Goal: Information Seeking & Learning: Stay updated

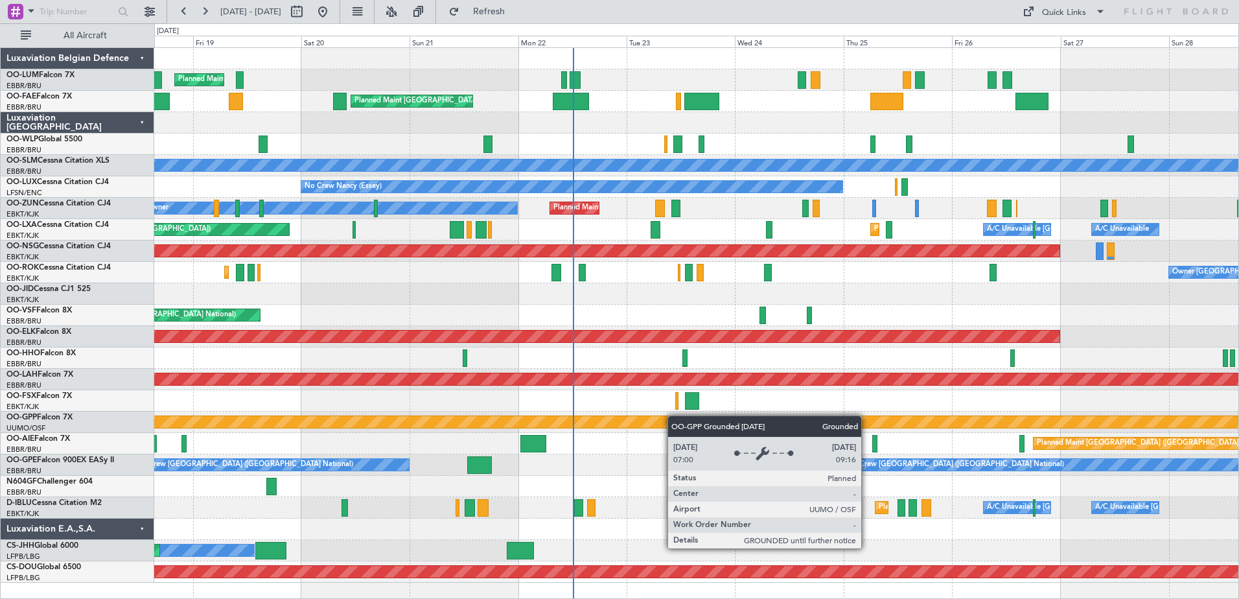
click at [635, 408] on div "Planned Maint [GEOGRAPHIC_DATA] ([GEOGRAPHIC_DATA] National) Owner [GEOGRAPHIC_…" at bounding box center [696, 315] width 1084 height 535
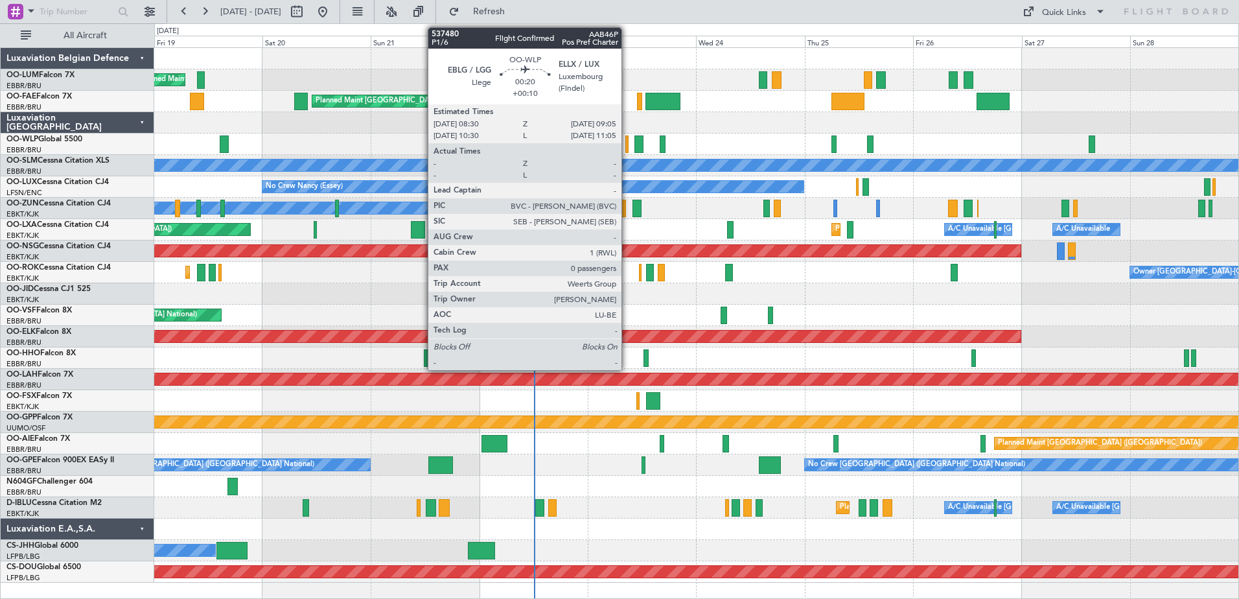
click at [627, 145] on div at bounding box center [626, 143] width 3 height 17
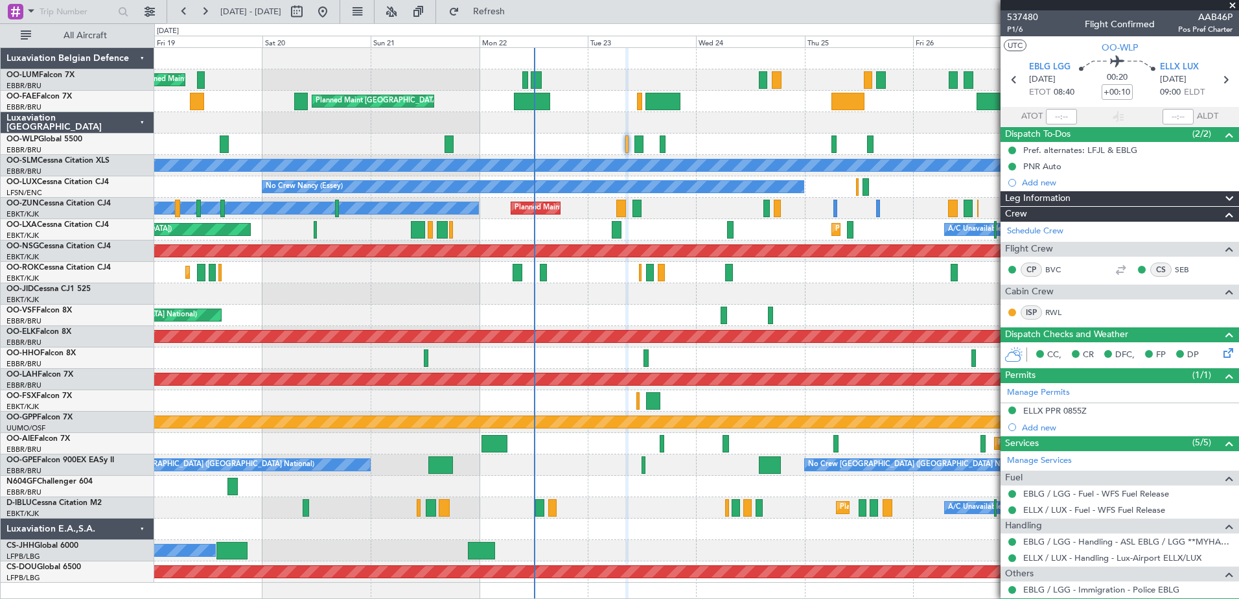
click at [598, 163] on div "Planned Maint [GEOGRAPHIC_DATA] ([GEOGRAPHIC_DATA] National) Owner [GEOGRAPHIC_…" at bounding box center [696, 315] width 1084 height 535
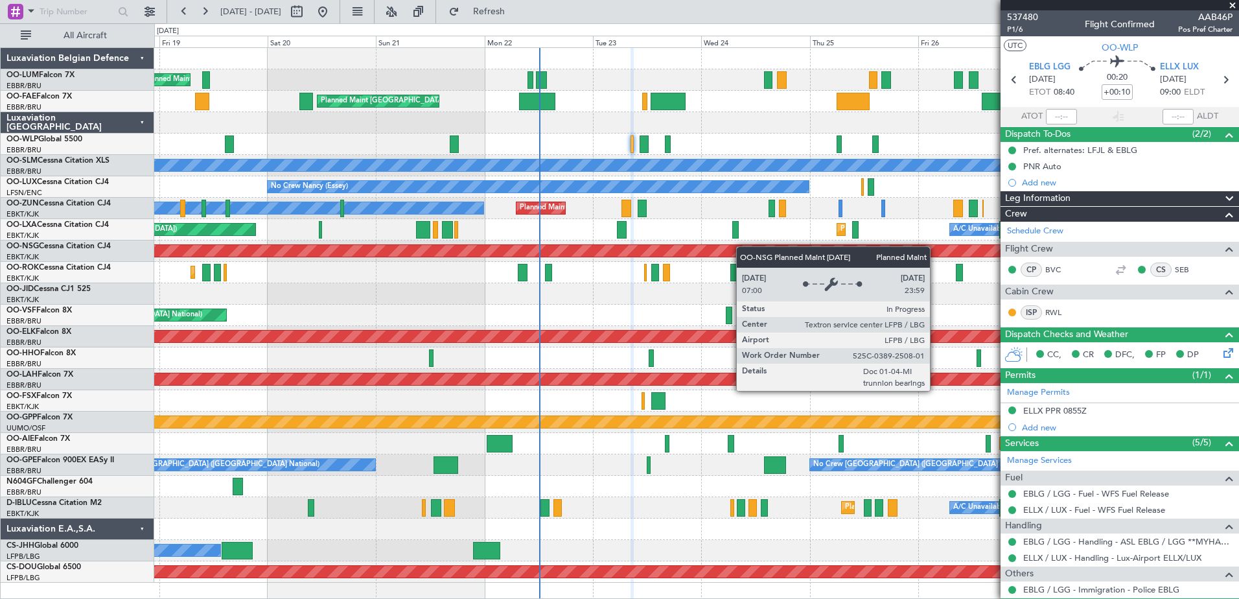
click at [791, 256] on div "Planned Maint [GEOGRAPHIC_DATA] ([GEOGRAPHIC_DATA] National) Owner [GEOGRAPHIC_…" at bounding box center [696, 315] width 1084 height 535
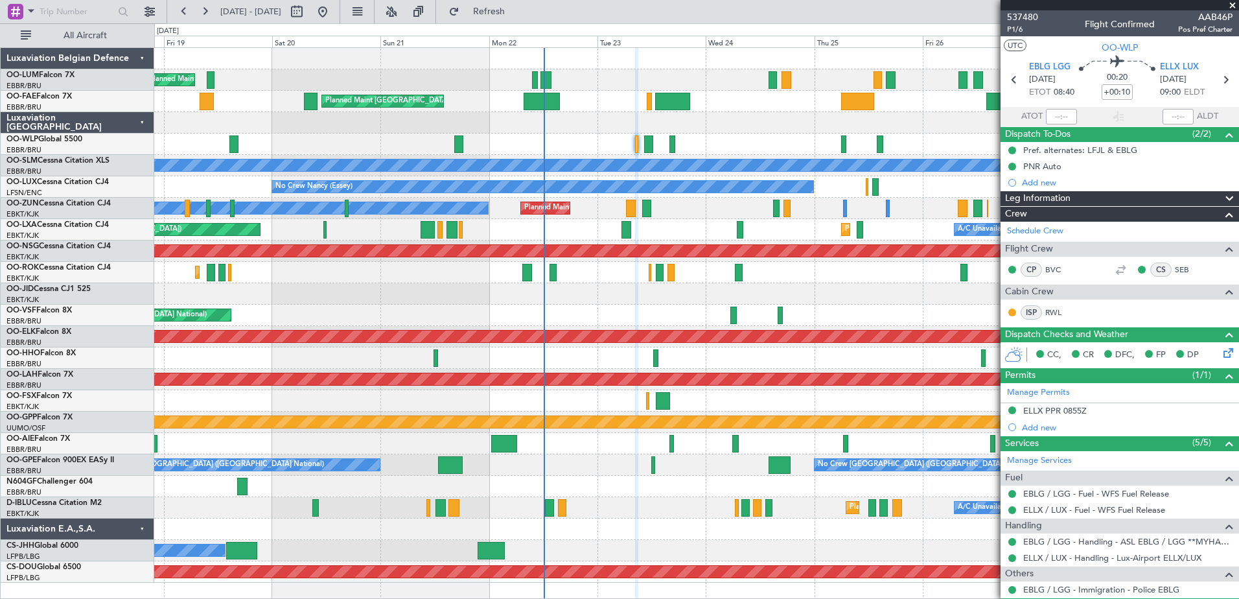
click at [1231, 8] on span at bounding box center [1232, 6] width 13 height 12
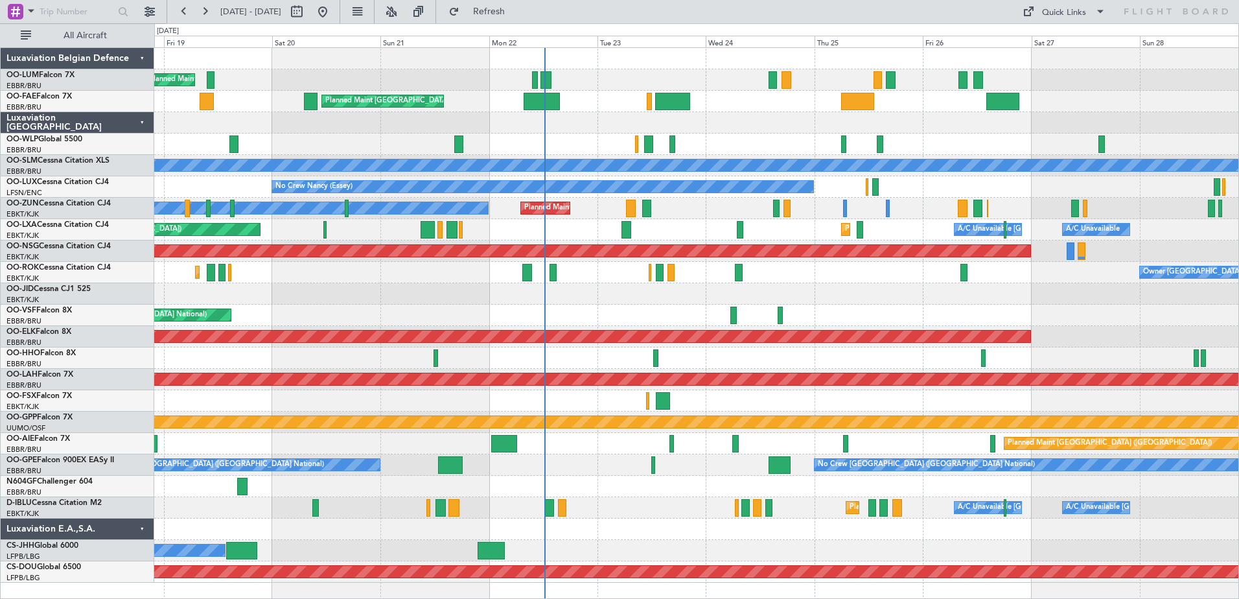
click at [421, 238] on div "Planned Maint [GEOGRAPHIC_DATA] ([GEOGRAPHIC_DATA] National) Owner [GEOGRAPHIC_…" at bounding box center [696, 315] width 1084 height 535
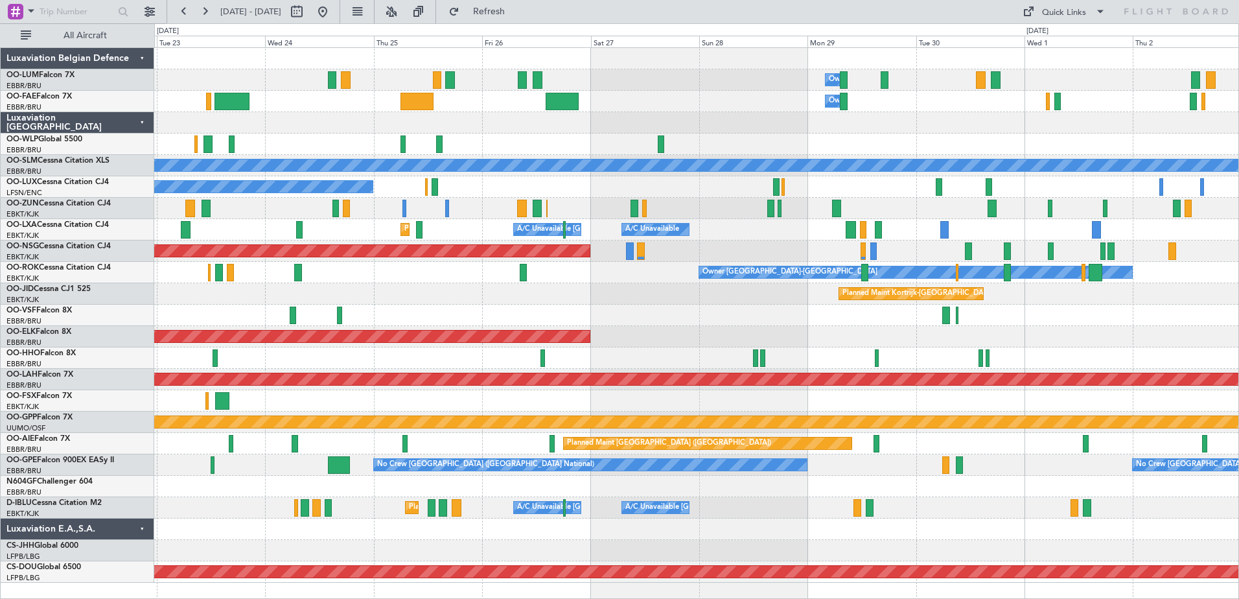
click at [502, 404] on div "Owner Melsbroek Air Base Owner [GEOGRAPHIC_DATA] Planned Maint [GEOGRAPHIC_DATA…" at bounding box center [696, 315] width 1084 height 535
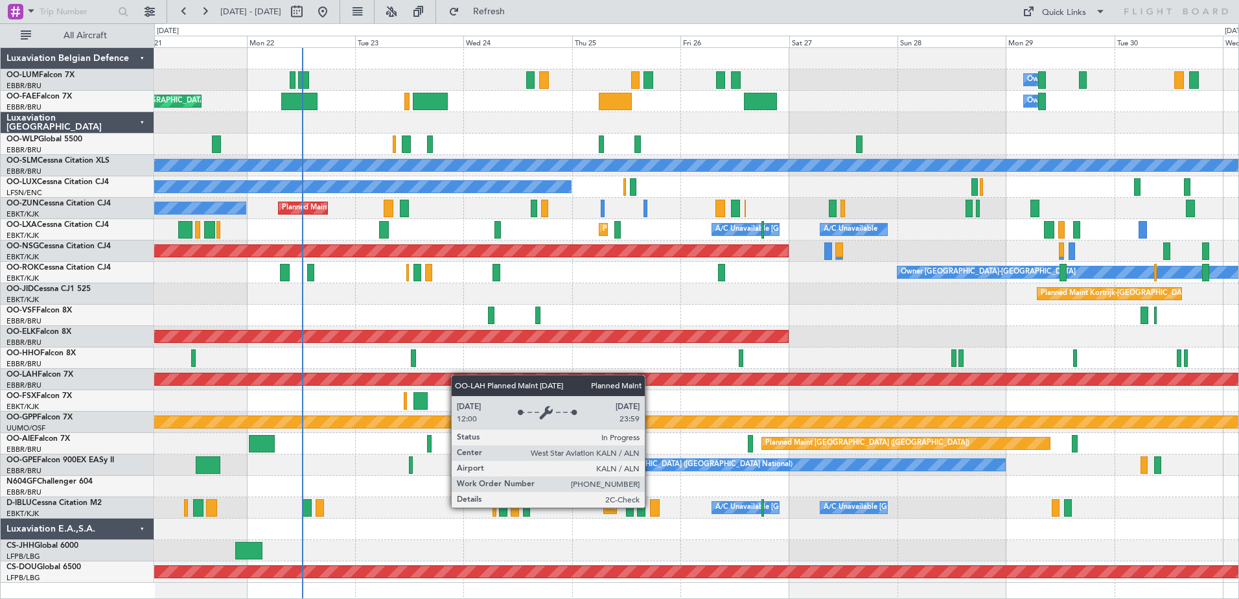
click at [532, 396] on div "Owner Melsbroek Air Base Planned Maint [GEOGRAPHIC_DATA] ([GEOGRAPHIC_DATA]) Ow…" at bounding box center [696, 315] width 1084 height 535
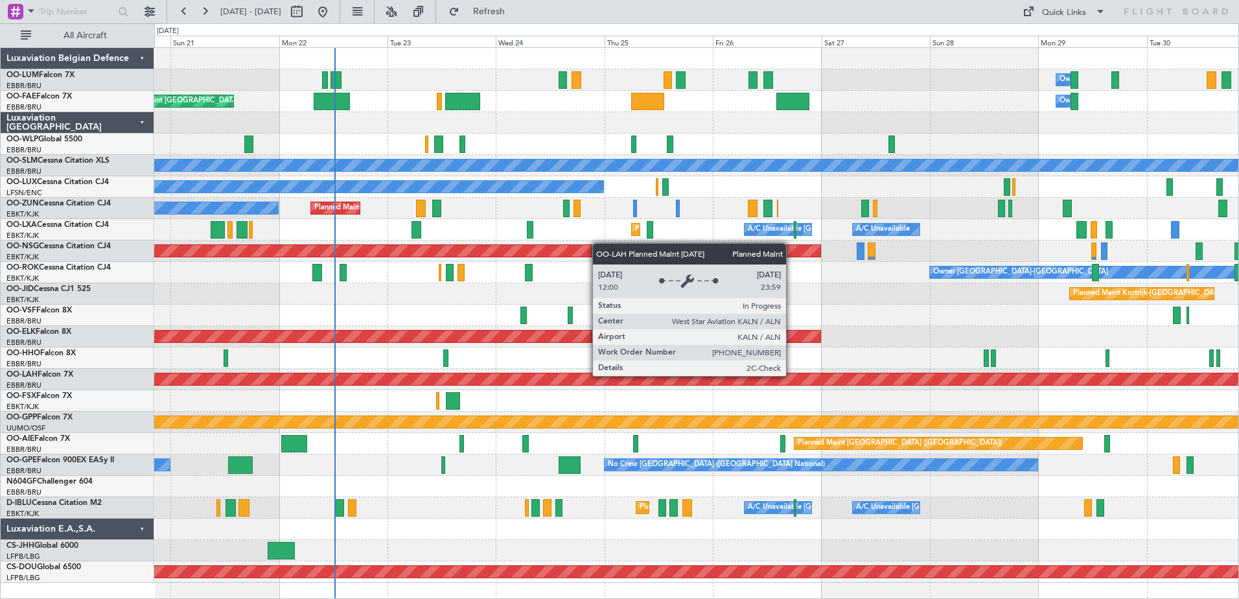
click at [787, 405] on div "Owner Melsbroek Air Base Planned Maint [GEOGRAPHIC_DATA] ([GEOGRAPHIC_DATA]) Ow…" at bounding box center [696, 315] width 1084 height 535
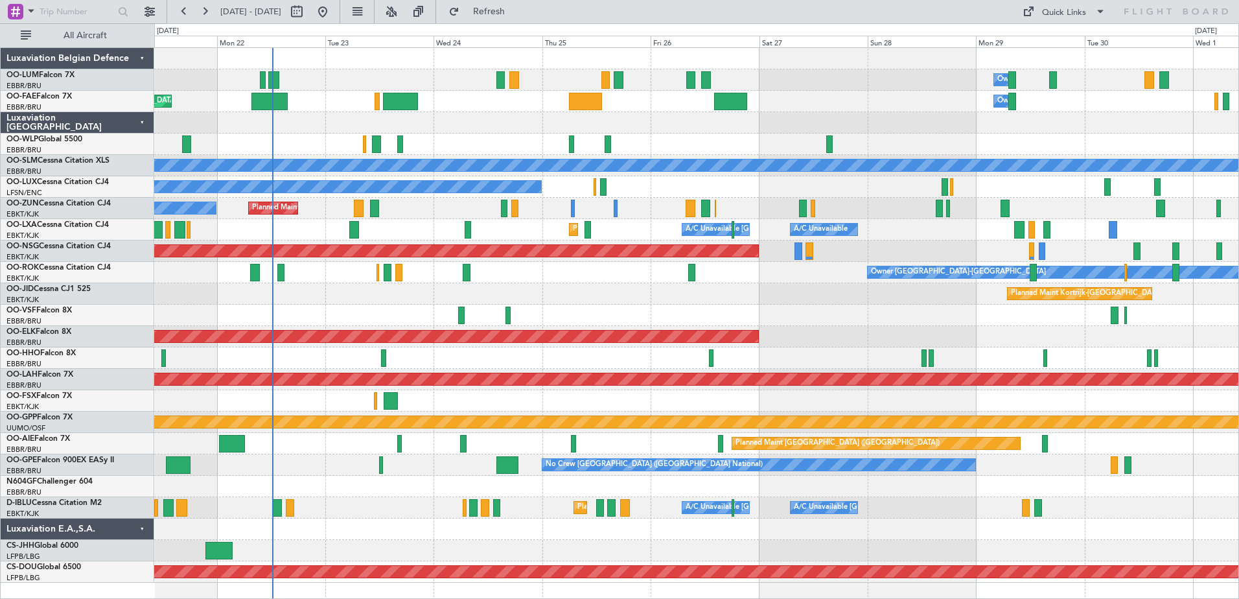
click at [822, 298] on div "Owner Melsbroek Air Base Planned Maint [GEOGRAPHIC_DATA] ([GEOGRAPHIC_DATA]) Ow…" at bounding box center [696, 315] width 1084 height 535
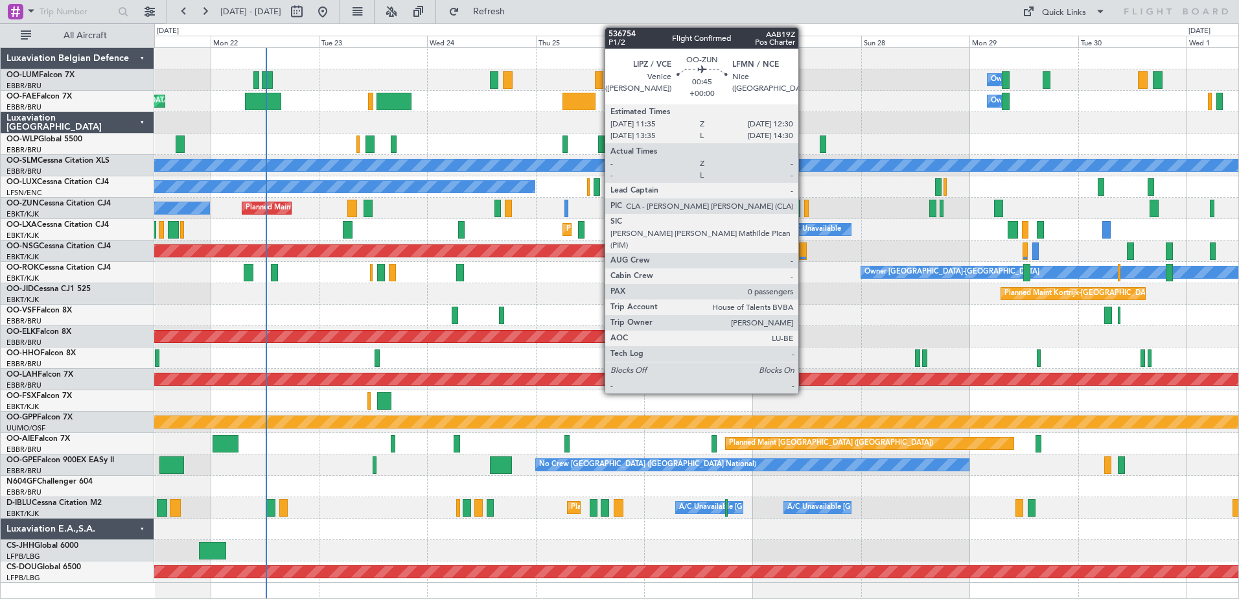
click at [804, 211] on div at bounding box center [806, 208] width 5 height 17
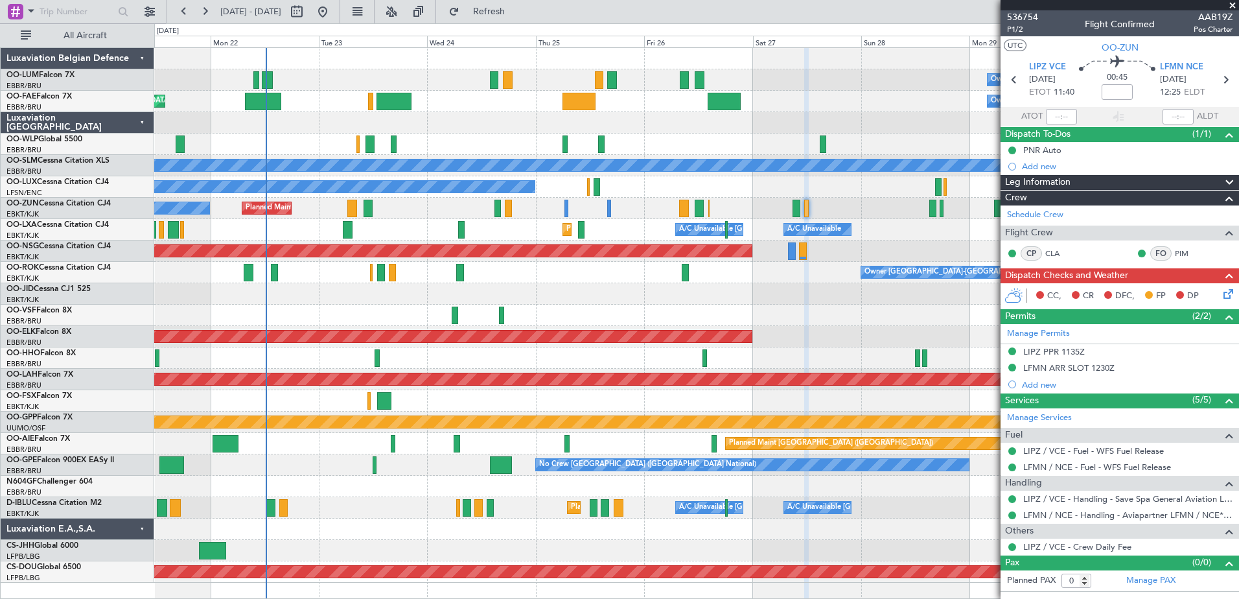
click at [1231, 7] on span at bounding box center [1232, 6] width 13 height 12
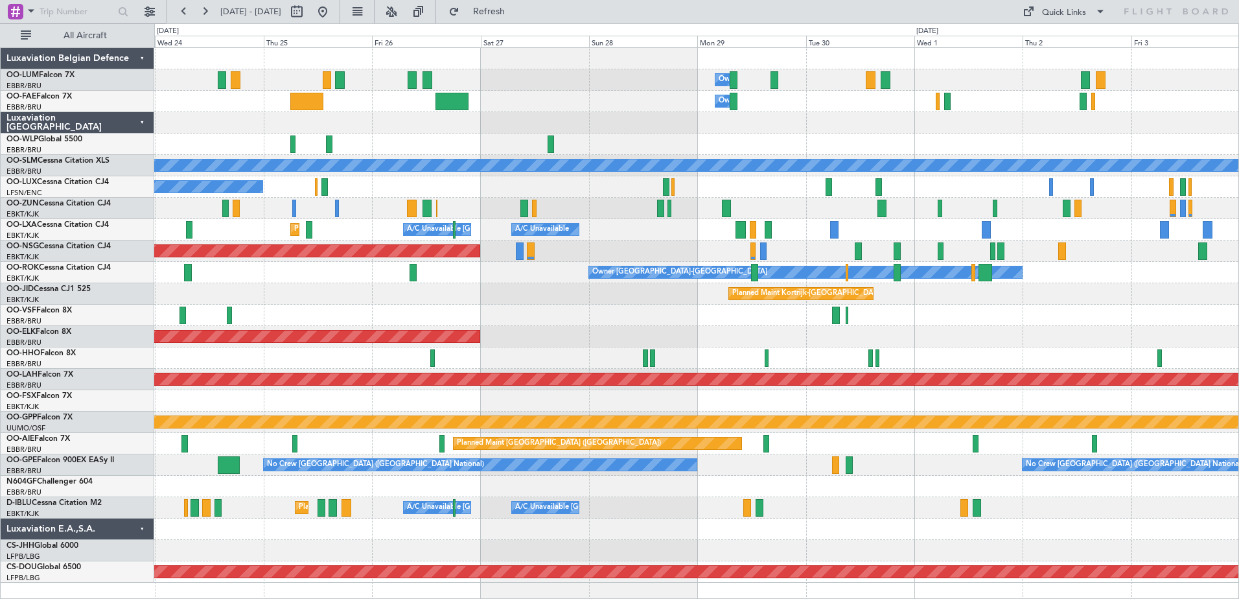
click at [704, 329] on div "Owner Melsbroek Air Base Owner [GEOGRAPHIC_DATA] Planned Maint [GEOGRAPHIC_DATA…" at bounding box center [696, 315] width 1084 height 535
